Goal: Task Accomplishment & Management: Use online tool/utility

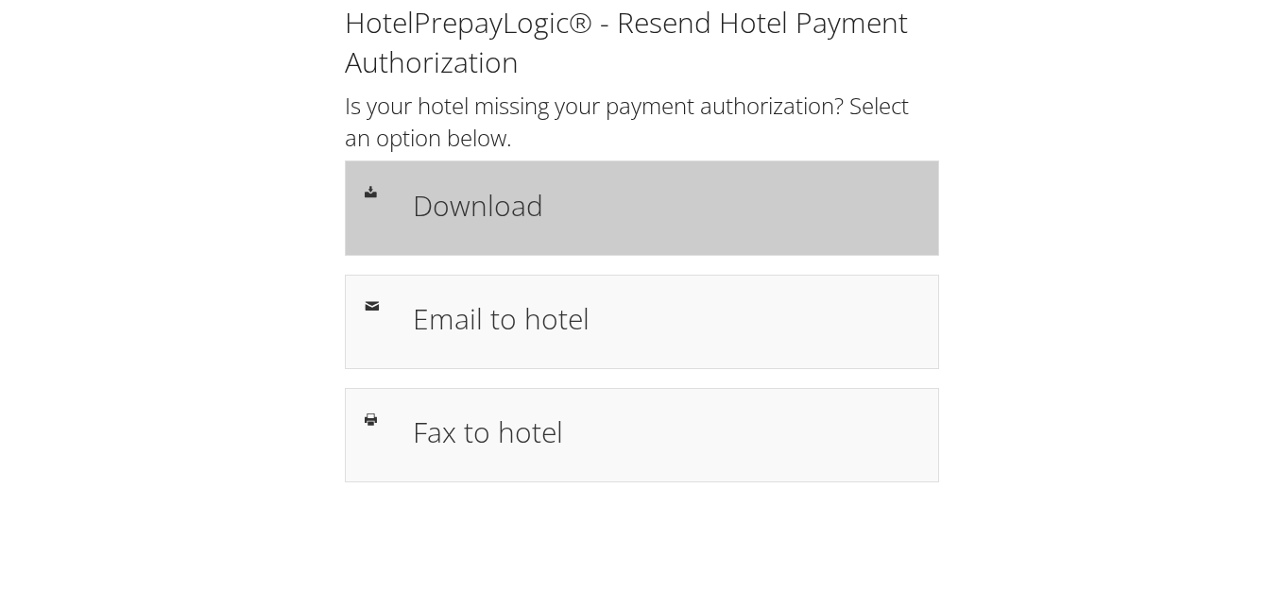
click at [543, 184] on h1 "Download" at bounding box center [666, 205] width 506 height 43
click at [586, 213] on h1 "Download" at bounding box center [666, 205] width 506 height 43
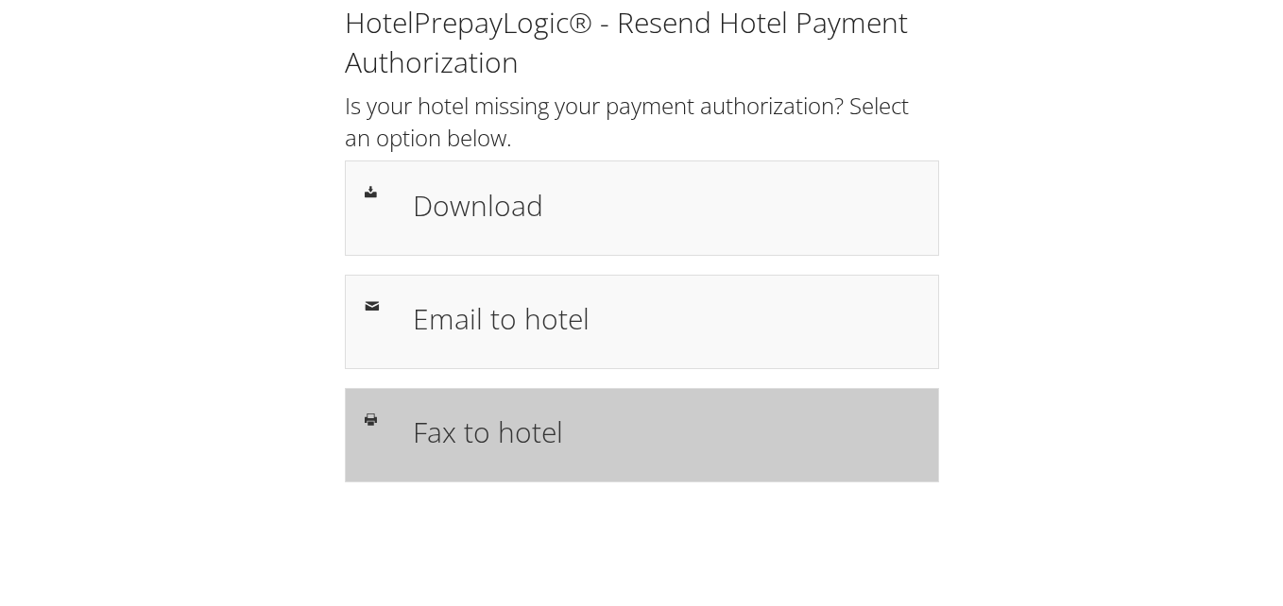
click at [544, 438] on h1 "Fax to hotel" at bounding box center [666, 432] width 506 height 43
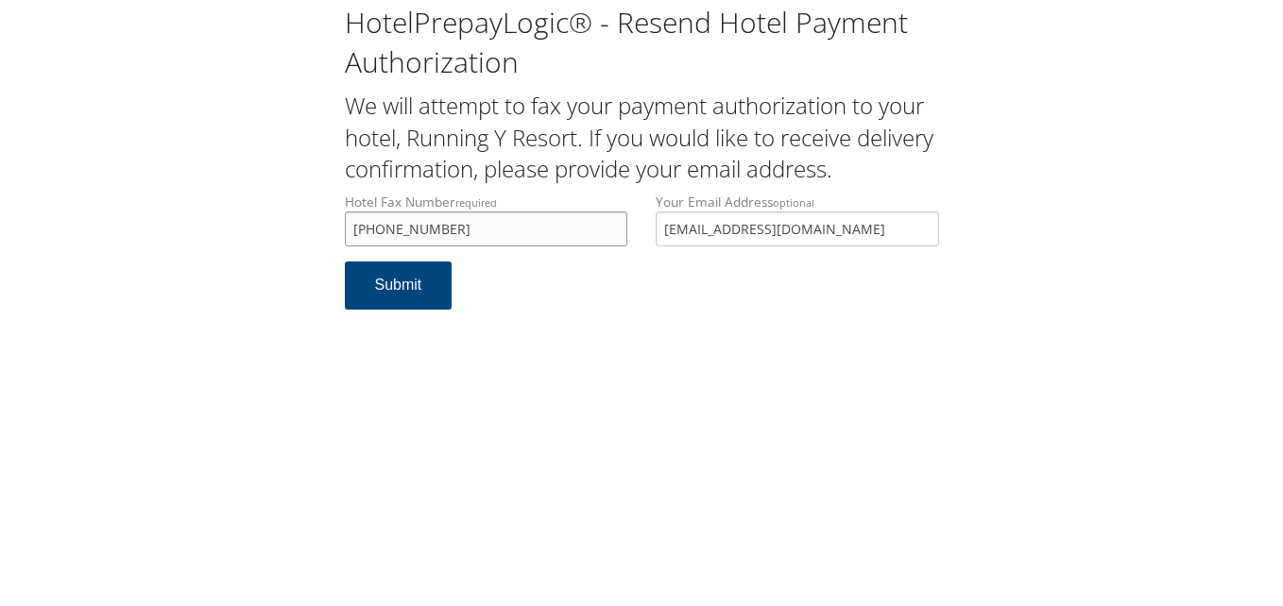
click at [588, 233] on input "+1 (541) 850-5593" at bounding box center [486, 229] width 283 height 35
type input "+1 (541) 850-5593"
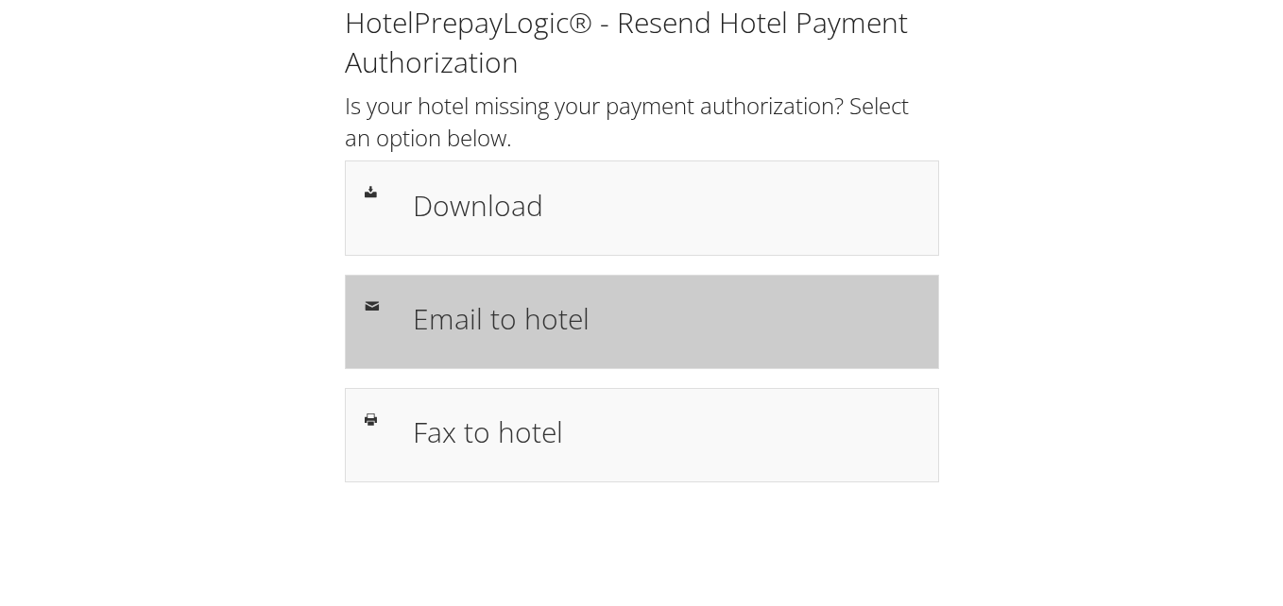
click at [472, 350] on div "Email to hotel" at bounding box center [642, 322] width 594 height 94
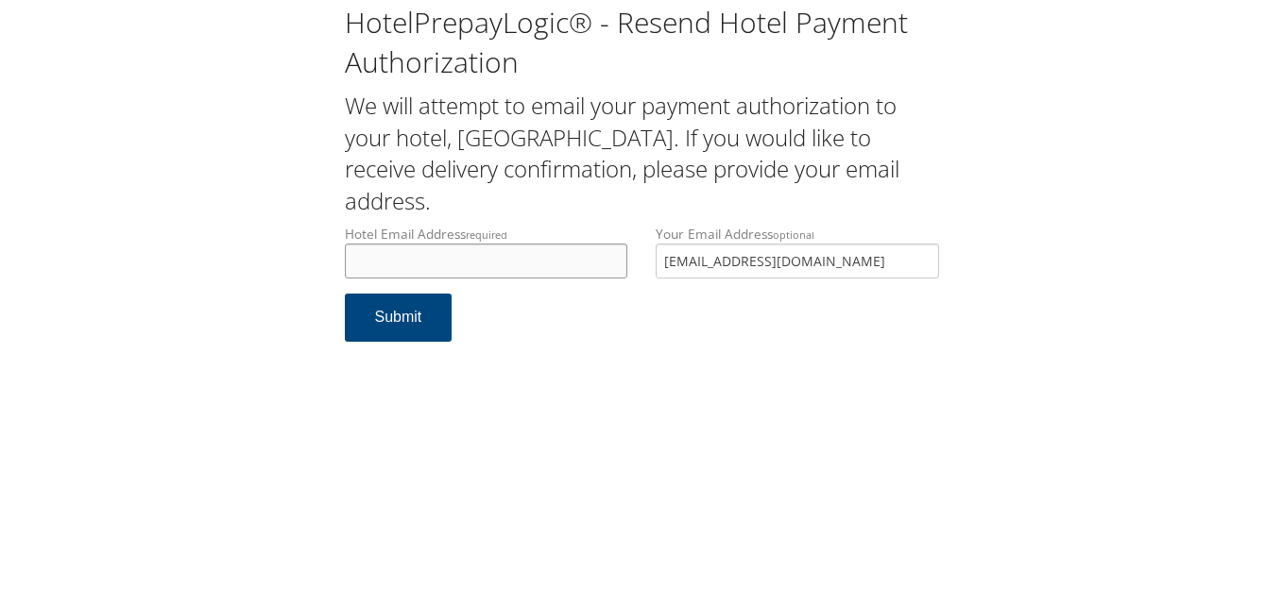
click at [493, 262] on input "Hotel Email Address required" at bounding box center [486, 261] width 283 height 35
click at [578, 211] on h2 "We will attempt to email your payment authorization to your hotel, Staybridge S…" at bounding box center [642, 153] width 594 height 127
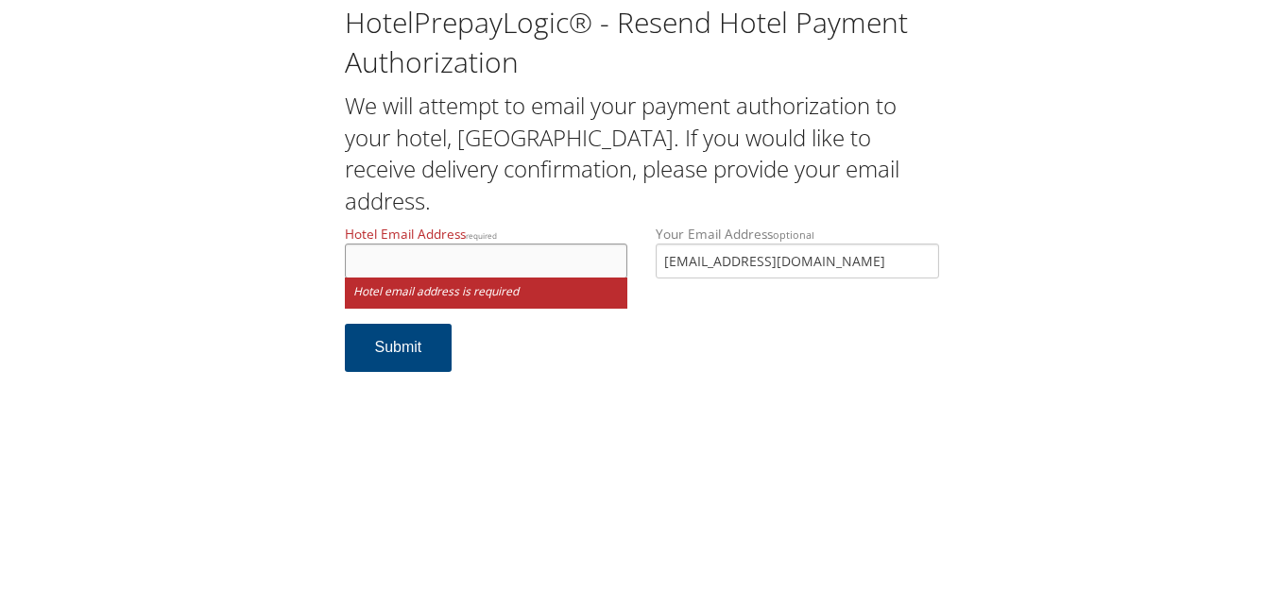
click at [575, 250] on input "Hotel Email Address required" at bounding box center [486, 261] width 283 height 35
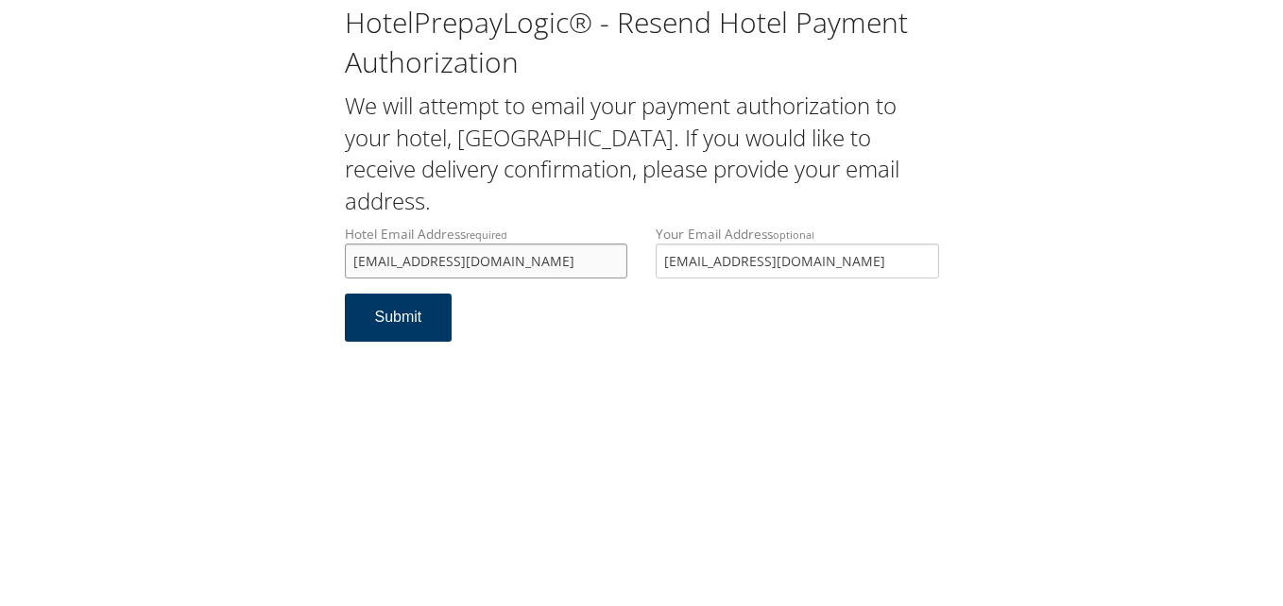
type input "inso@staybridgemarquette.com"
drag, startPoint x: 420, startPoint y: 320, endPoint x: 409, endPoint y: 322, distance: 11.5
click at [412, 321] on button "Submit" at bounding box center [399, 318] width 108 height 48
click at [965, 90] on div "HotelPrepayLogic® - Resend Hotel Payment Authorization We will attempt to email…" at bounding box center [641, 180] width 1245 height 361
click at [377, 264] on input "inso@staybridgemarquette.com" at bounding box center [486, 261] width 283 height 35
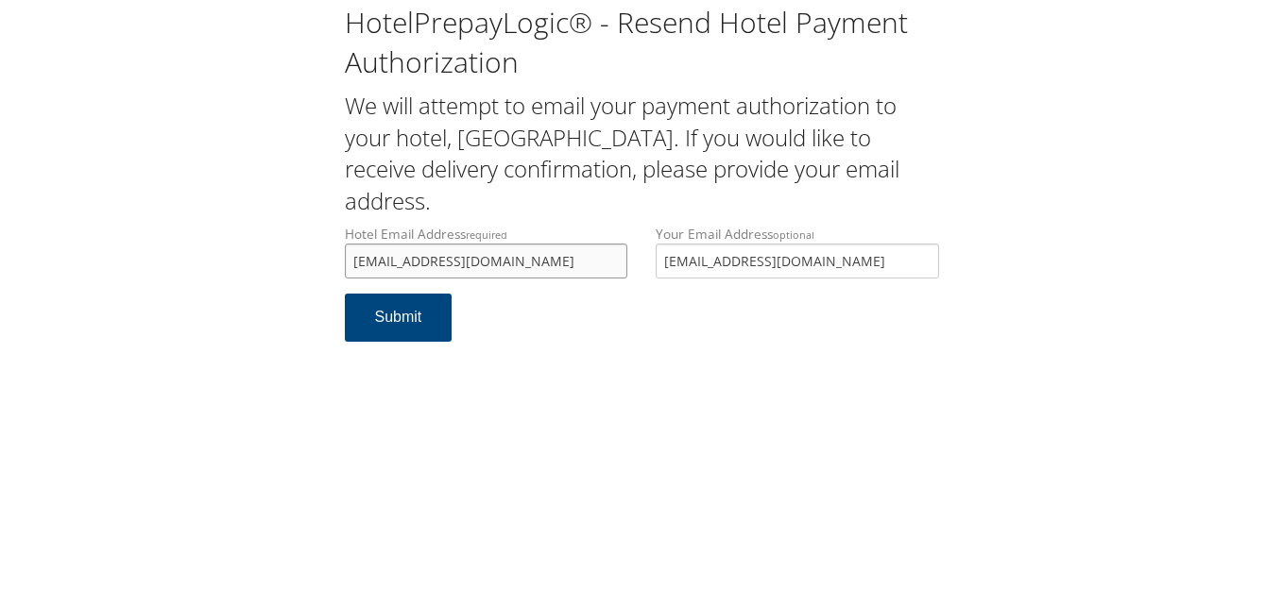
type input "[EMAIL_ADDRESS][DOMAIN_NAME]"
click at [640, 303] on form "Hotel Email Address required info@staybridgemarquette.com Hotel email address i…" at bounding box center [642, 293] width 594 height 136
click at [424, 326] on button "Submit" at bounding box center [399, 318] width 108 height 48
click at [566, 253] on input "[EMAIL_ADDRESS][DOMAIN_NAME]" at bounding box center [486, 261] width 283 height 35
click at [562, 254] on input "[EMAIL_ADDRESS][DOMAIN_NAME]" at bounding box center [486, 261] width 283 height 35
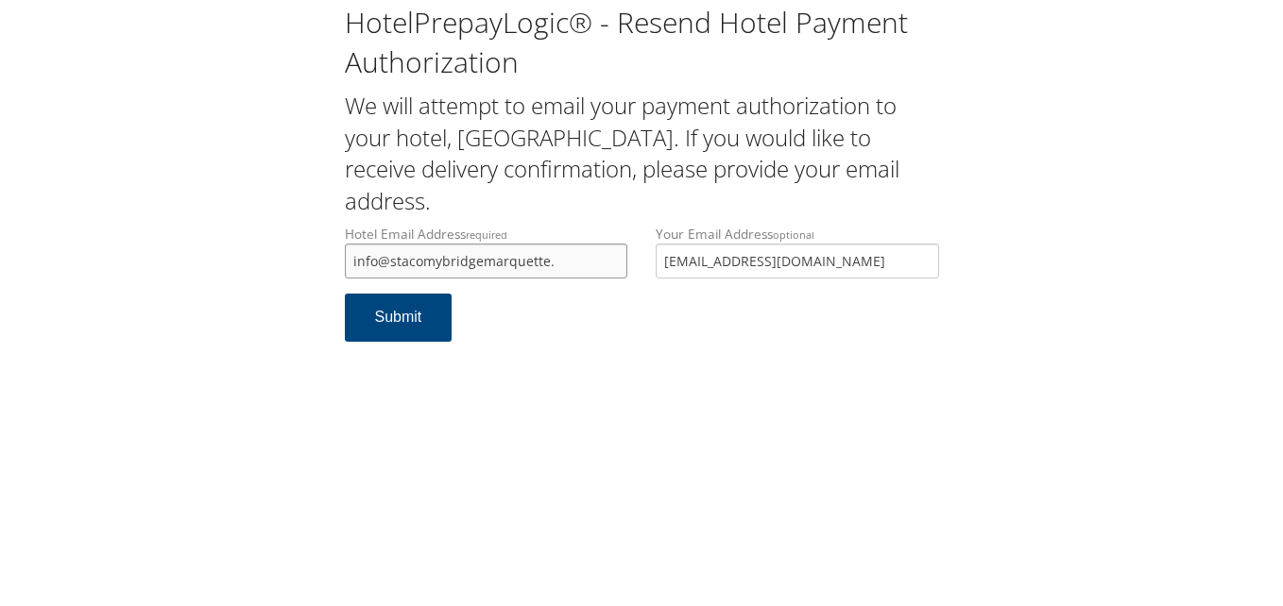
drag, startPoint x: 552, startPoint y: 261, endPoint x: 256, endPoint y: 256, distance: 295.7
click at [256, 256] on div "HotelPrepayLogic® - Resend Hotel Payment Authorization We will attempt to email…" at bounding box center [641, 180] width 1245 height 361
click at [580, 255] on input "info@stacomybridgemarquette." at bounding box center [486, 261] width 283 height 35
drag, startPoint x: 584, startPoint y: 257, endPoint x: 268, endPoint y: 230, distance: 316.7
click at [268, 230] on div "HotelPrepayLogic® - Resend Hotel Payment Authorization We will attempt to email…" at bounding box center [641, 180] width 1245 height 361
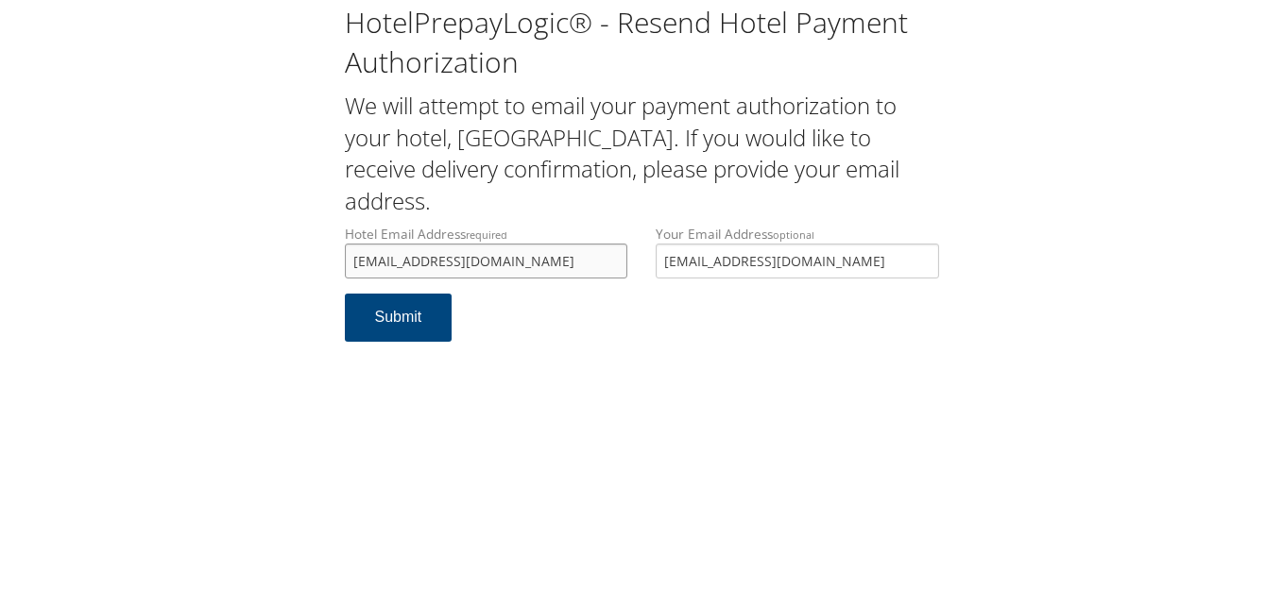
type input "[EMAIL_ADDRESS][DOMAIN_NAME]"
